Goal: Information Seeking & Learning: Learn about a topic

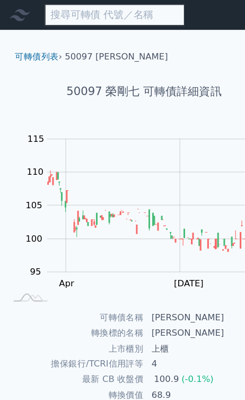
click at [102, 15] on input at bounding box center [97, 13] width 119 height 18
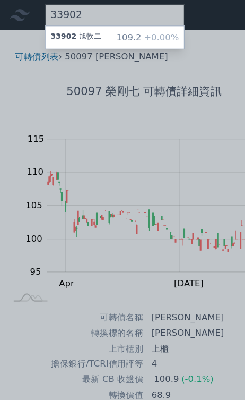
type input "33902"
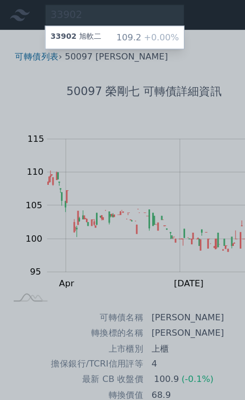
click at [88, 37] on div "33902 旭軟二 109.2 +0.00%" at bounding box center [98, 31] width 118 height 19
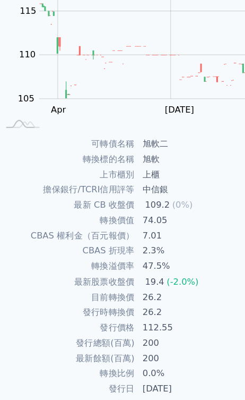
scroll to position [147, 0]
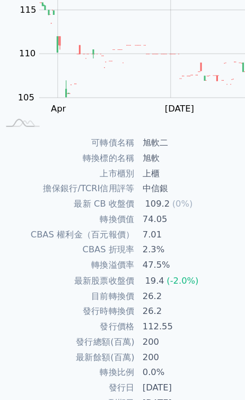
click at [96, 169] on td "最新 CB 收盤價" at bounding box center [63, 175] width 118 height 13
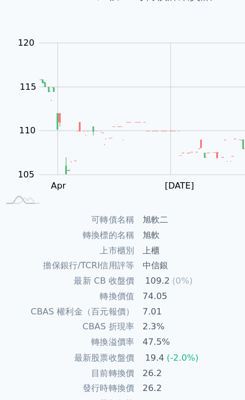
scroll to position [0, 0]
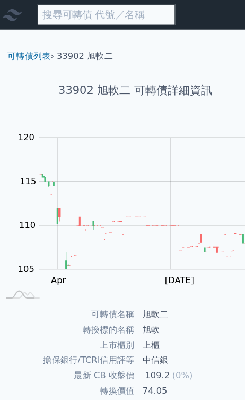
click at [96, 20] on input at bounding box center [97, 13] width 119 height 18
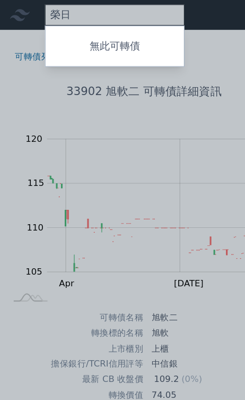
type input "榮"
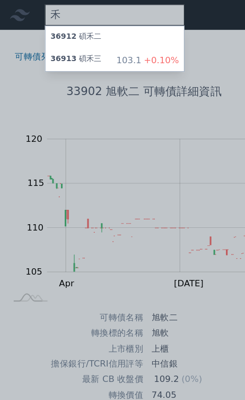
type input "禾"
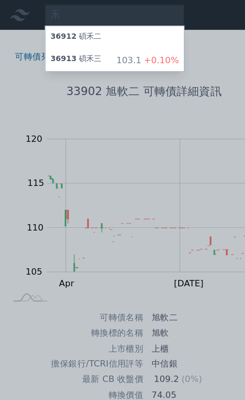
click at [50, 56] on div "36913 碩禾三" at bounding box center [65, 51] width 44 height 11
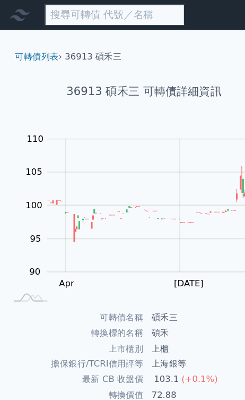
click at [83, 20] on input at bounding box center [97, 13] width 119 height 18
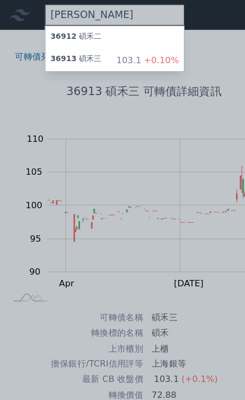
type input "[PERSON_NAME]"
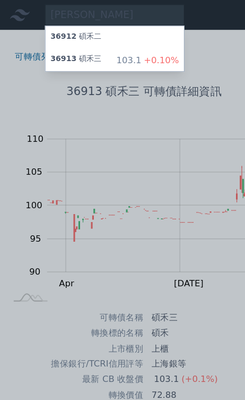
click at [57, 34] on span "36912" at bounding box center [54, 30] width 22 height 7
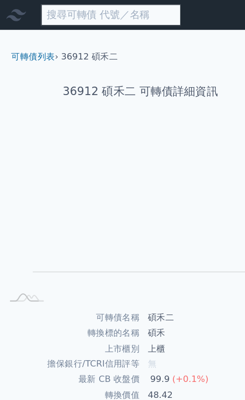
click at [78, 14] on input at bounding box center [97, 13] width 119 height 18
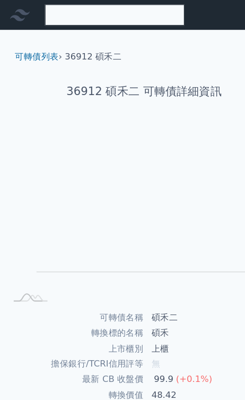
type input "碩"
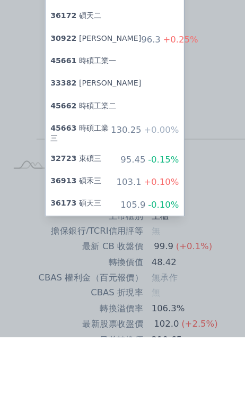
click at [83, 262] on div "36913 碩禾三" at bounding box center [65, 267] width 44 height 11
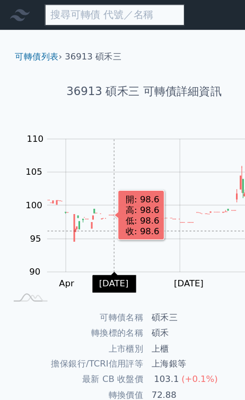
click at [99, 15] on input at bounding box center [97, 13] width 119 height 18
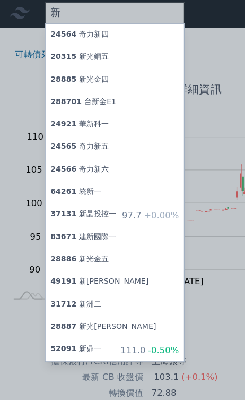
scroll to position [2, 0]
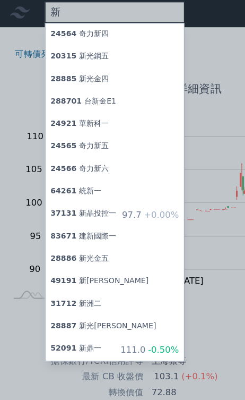
type input "新"
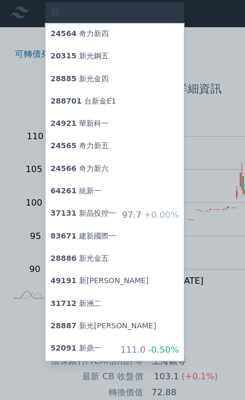
click at [87, 71] on div "28885 新光金四" at bounding box center [68, 68] width 50 height 11
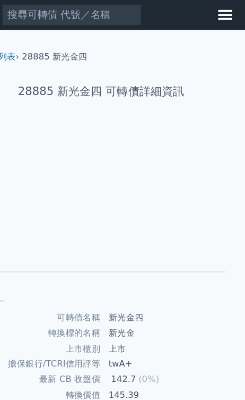
click at [222, 16] on icon at bounding box center [228, 12] width 12 height 8
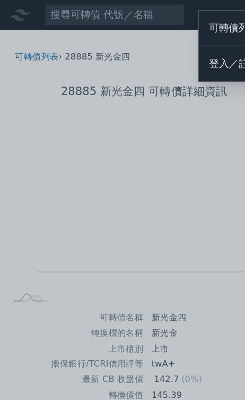
click at [201, 25] on link "可轉債列表" at bounding box center [202, 23] width 67 height 21
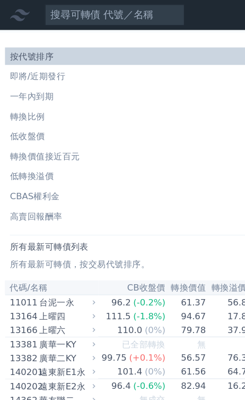
click at [50, 64] on li "即將/近期發行" at bounding box center [122, 64] width 237 height 11
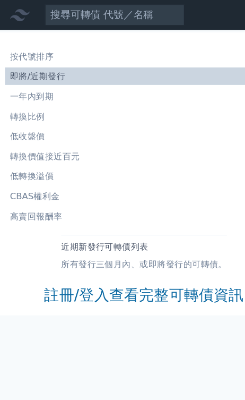
click at [96, 258] on link "註冊/登入查看完整可轉債資訊" at bounding box center [123, 251] width 170 height 17
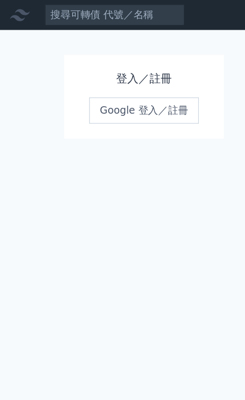
click at [96, 100] on link "Google 登入／註冊" at bounding box center [122, 94] width 93 height 22
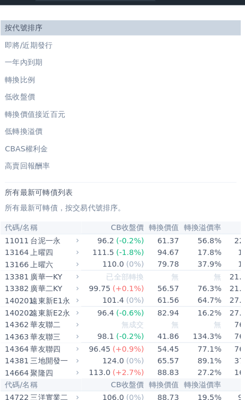
scroll to position [20, 0]
click at [96, 127] on li "低轉換溢價" at bounding box center [122, 129] width 237 height 11
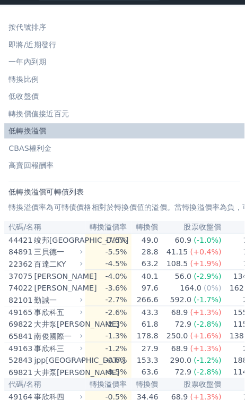
click at [54, 45] on li "即將/近期發行" at bounding box center [122, 44] width 237 height 11
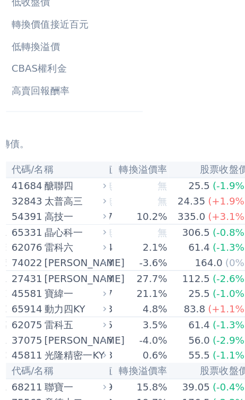
scroll to position [90, 0]
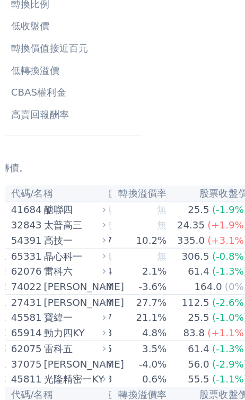
click at [62, 177] on div "太普高三" at bounding box center [57, 179] width 46 height 11
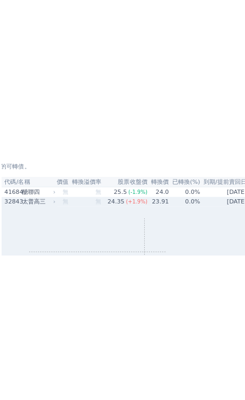
scroll to position [0, 0]
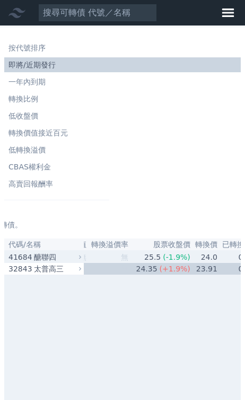
click at [59, 258] on div "醣聯四" at bounding box center [57, 257] width 46 height 11
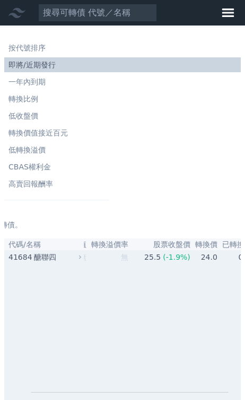
click at [67, 262] on div "醣聯四" at bounding box center [57, 257] width 46 height 11
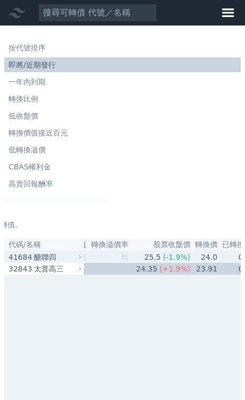
click at [80, 258] on icon at bounding box center [80, 257] width 6 height 6
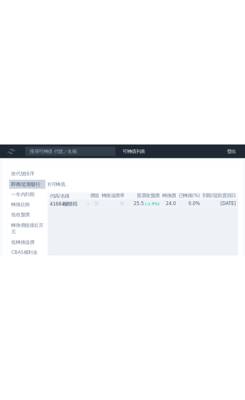
scroll to position [0, 127]
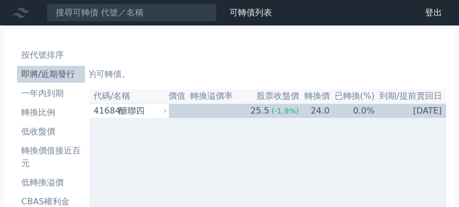
click at [0, 0] on link "財務數據" at bounding box center [0, 0] width 0 height 0
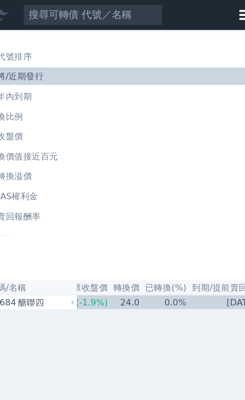
scroll to position [0, 211]
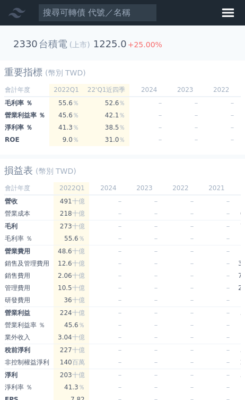
scroll to position [0, -13]
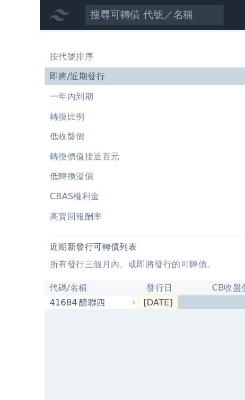
scroll to position [1, 0]
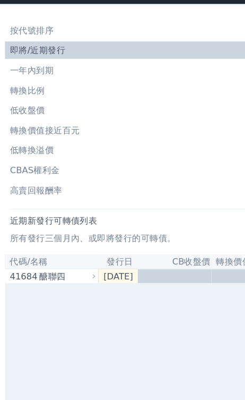
click at [59, 204] on h1 "近期新發行可轉債列表" at bounding box center [122, 209] width 228 height 11
click at [46, 219] on p "所有發行三個月內、或即將發行的可轉債。" at bounding box center [122, 224] width 228 height 11
click at [129, 219] on p "所有發行三個月內、或即將發行的可轉債。" at bounding box center [122, 224] width 228 height 11
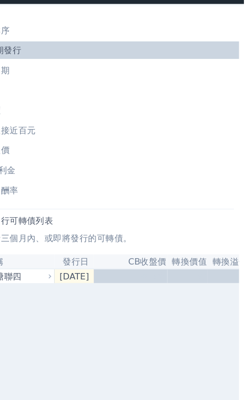
scroll to position [0, 0]
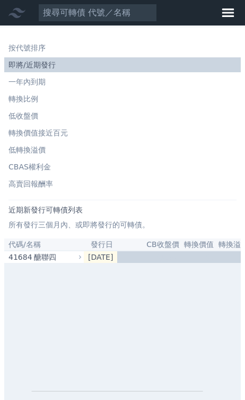
click at [224, 17] on icon at bounding box center [228, 12] width 12 height 8
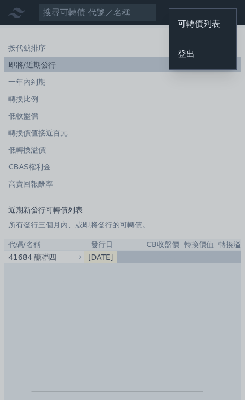
click at [165, 342] on div at bounding box center [122, 200] width 245 height 400
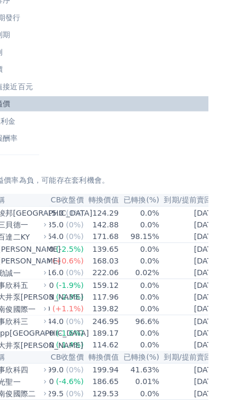
scroll to position [0, 162]
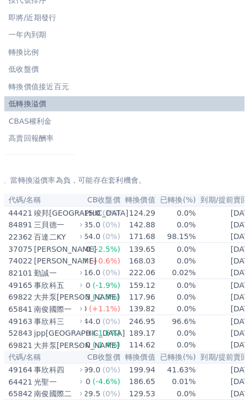
click at [40, 120] on li "CBAS權利金" at bounding box center [122, 125] width 237 height 11
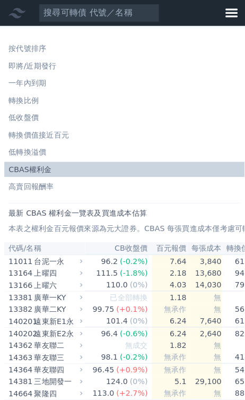
click at [45, 186] on li "高賣回報酬率" at bounding box center [122, 183] width 237 height 11
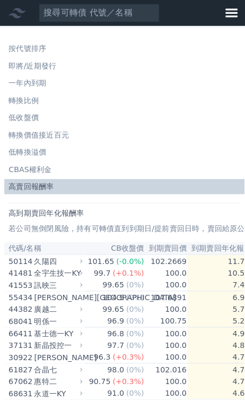
click at [33, 104] on link "轉換比例" at bounding box center [122, 98] width 237 height 15
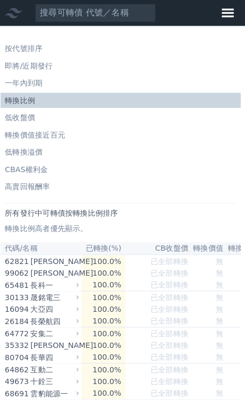
click at [32, 88] on link "一年內到期" at bounding box center [122, 81] width 237 height 15
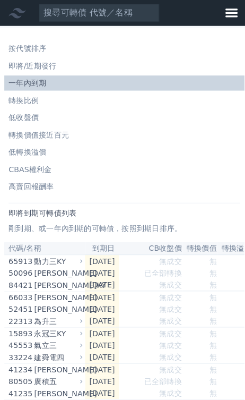
click at [46, 64] on li "即將/近期發行" at bounding box center [122, 64] width 237 height 11
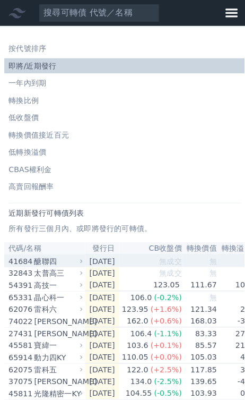
click at [73, 260] on div "醣聯四" at bounding box center [57, 257] width 46 height 11
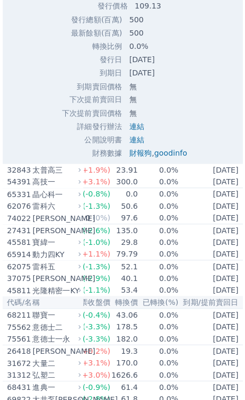
scroll to position [597, 0]
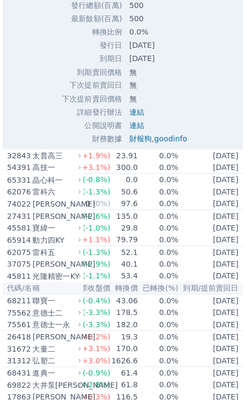
click at [62, 148] on div "太普高三" at bounding box center [57, 153] width 46 height 11
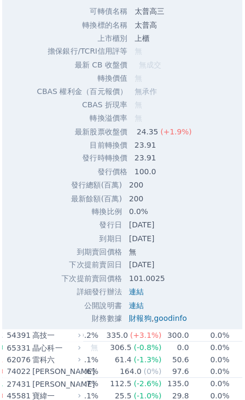
scroll to position [966, 0]
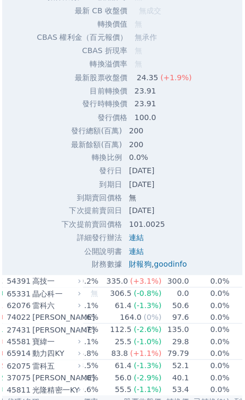
click at [176, 255] on link "goodinfo" at bounding box center [169, 259] width 32 height 8
